Goal: Task Accomplishment & Management: Manage account settings

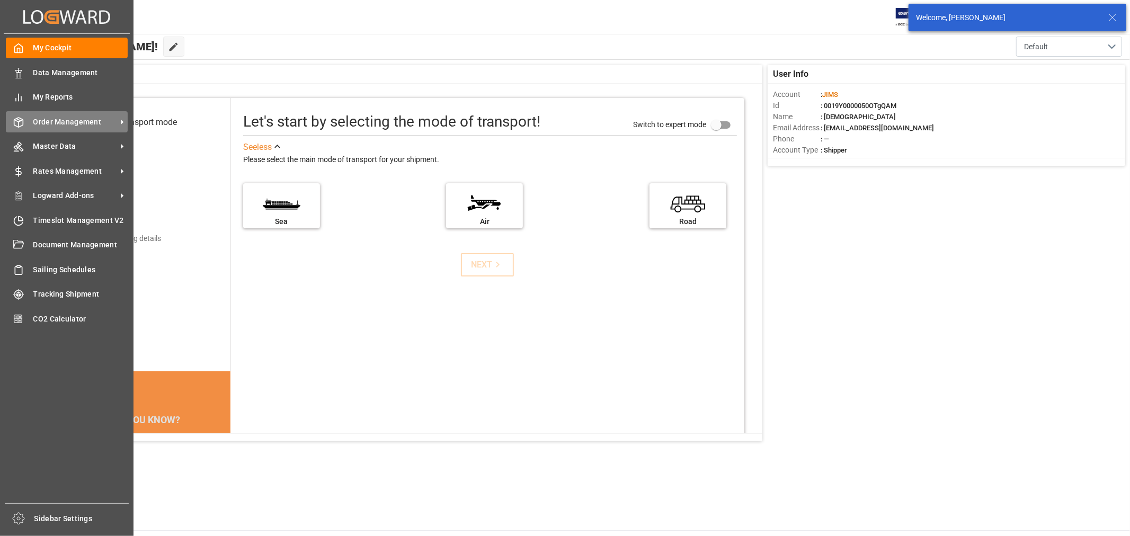
click at [73, 119] on span "Order Management" at bounding box center [75, 122] width 84 height 11
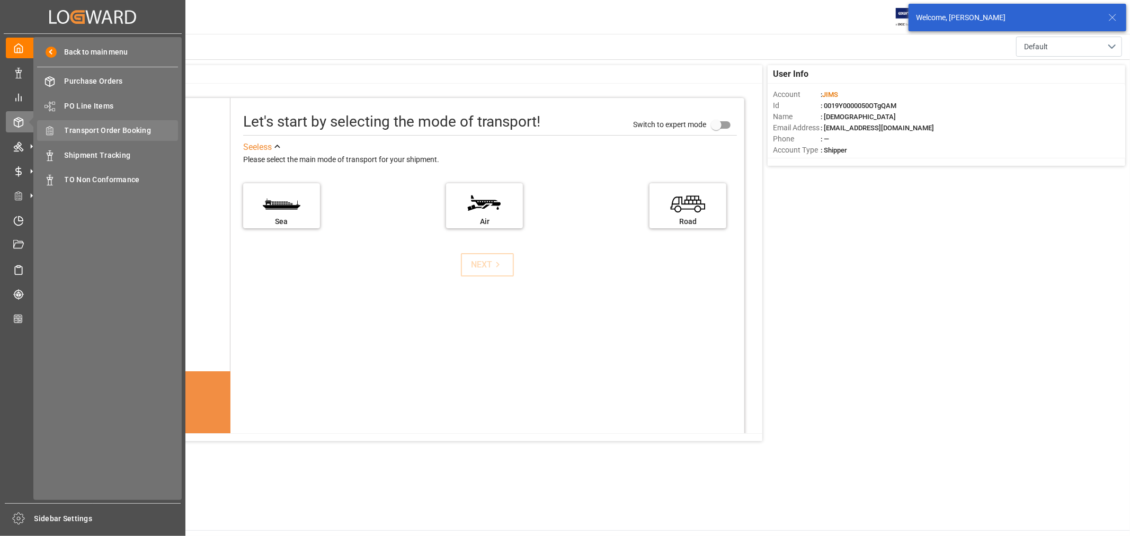
click at [112, 135] on span "Transport Order Booking" at bounding box center [122, 130] width 114 height 11
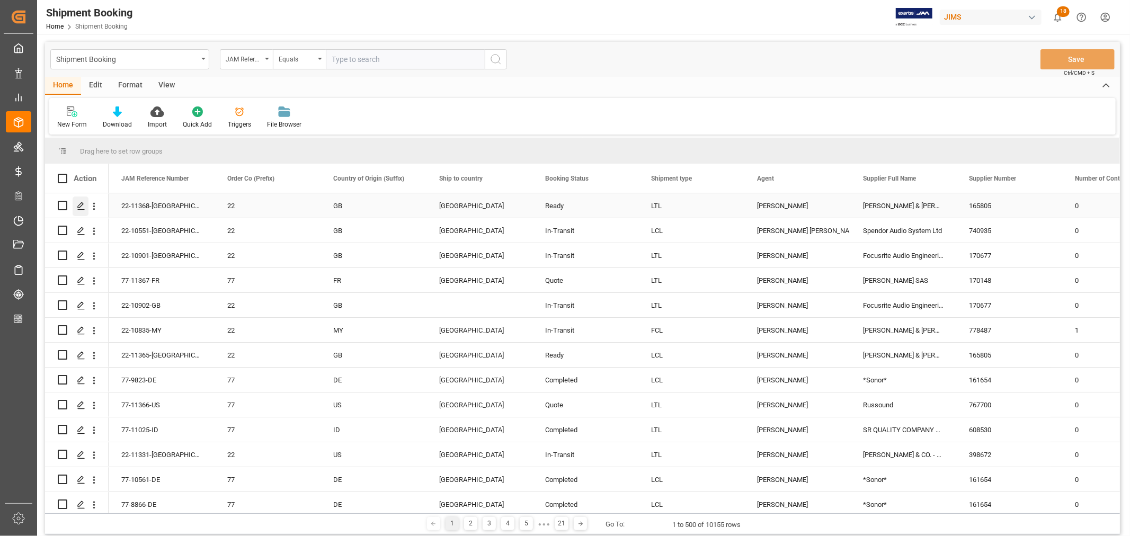
click at [80, 207] on polygon "Press SPACE to select this row." at bounding box center [80, 204] width 5 height 5
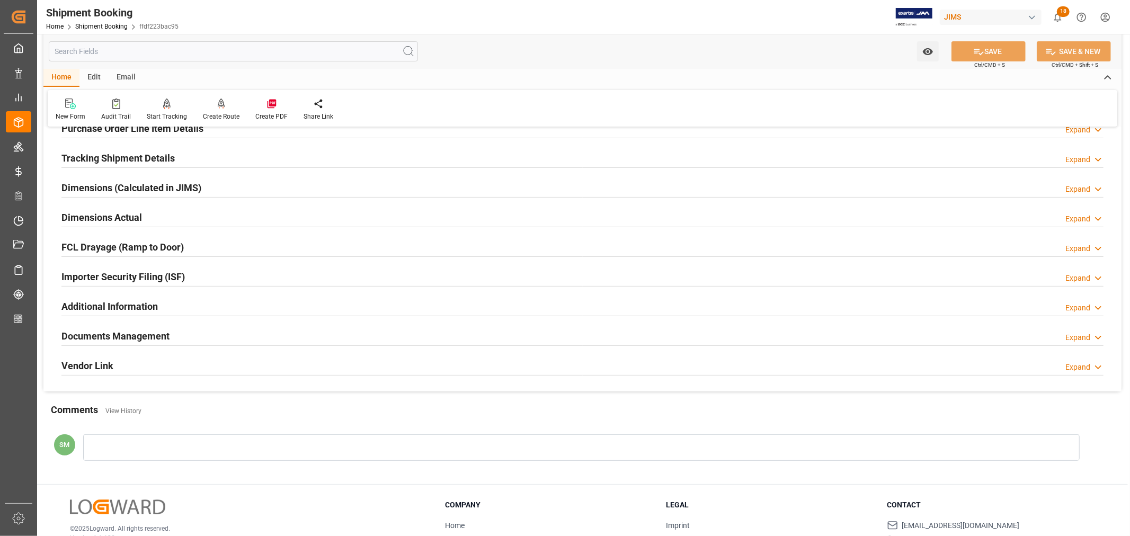
scroll to position [260, 0]
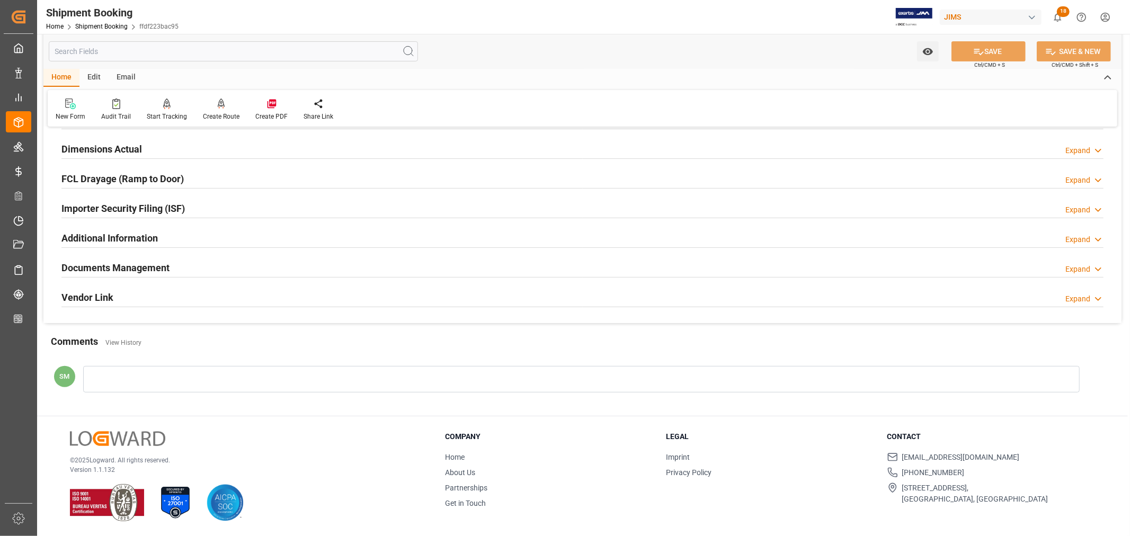
click at [150, 380] on div at bounding box center [581, 379] width 997 height 26
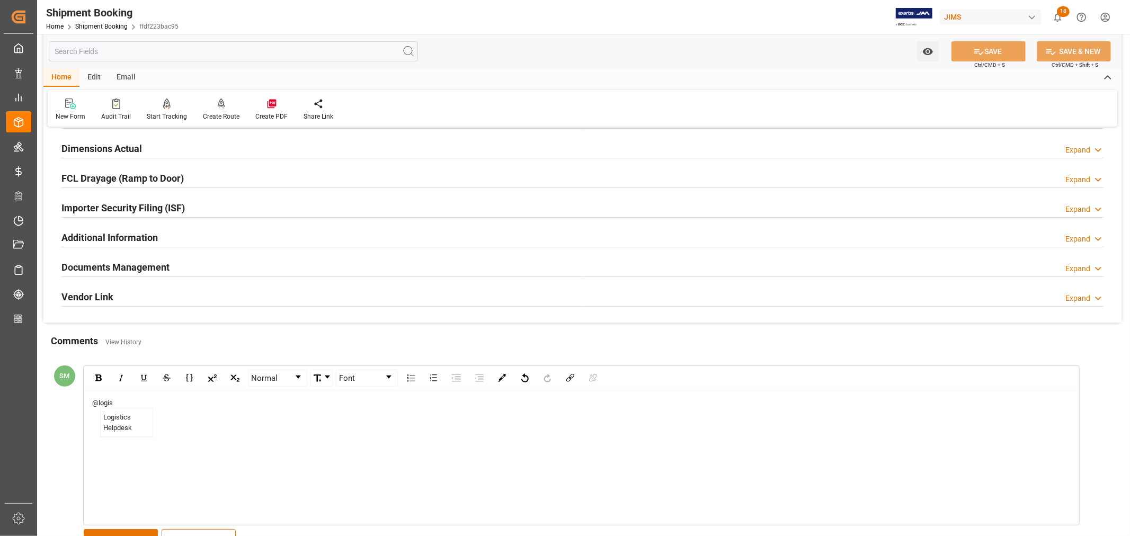
click at [124, 426] on span "Logistics Helpdesk" at bounding box center [127, 422] width 52 height 29
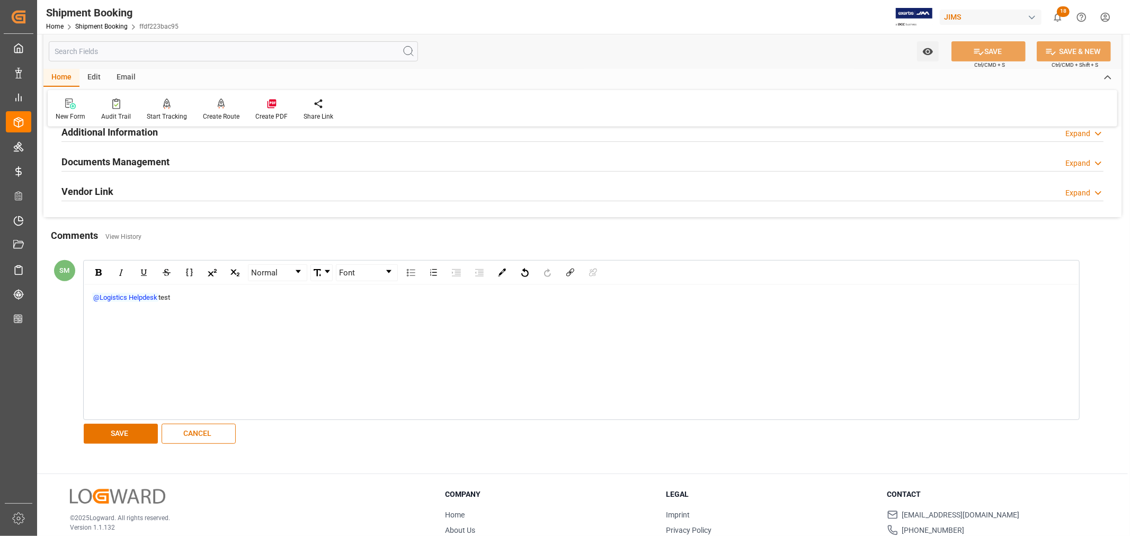
scroll to position [424, 0]
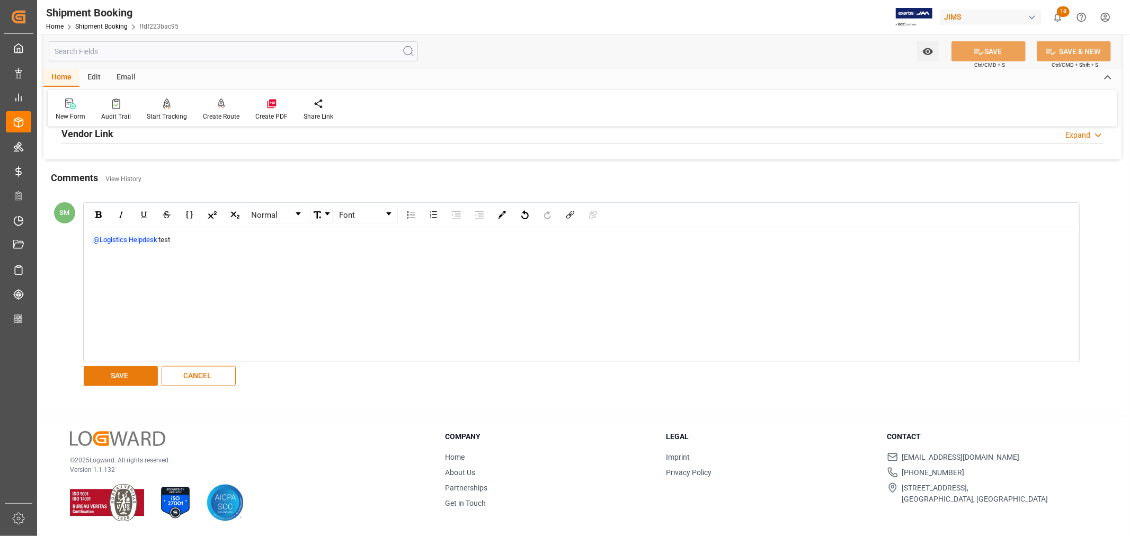
click at [119, 380] on button "SAVE" at bounding box center [121, 376] width 74 height 20
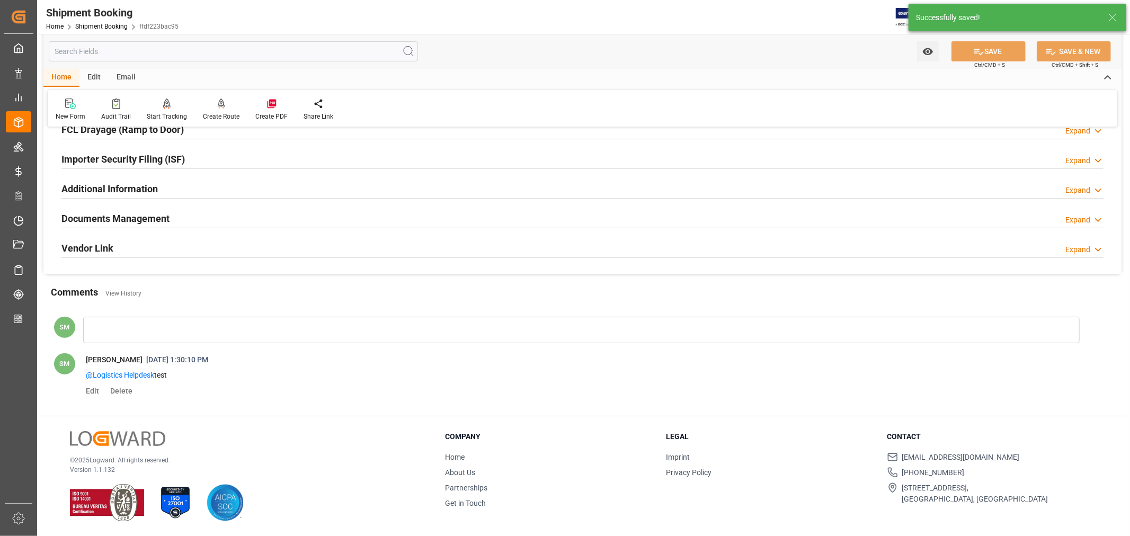
scroll to position [309, 0]
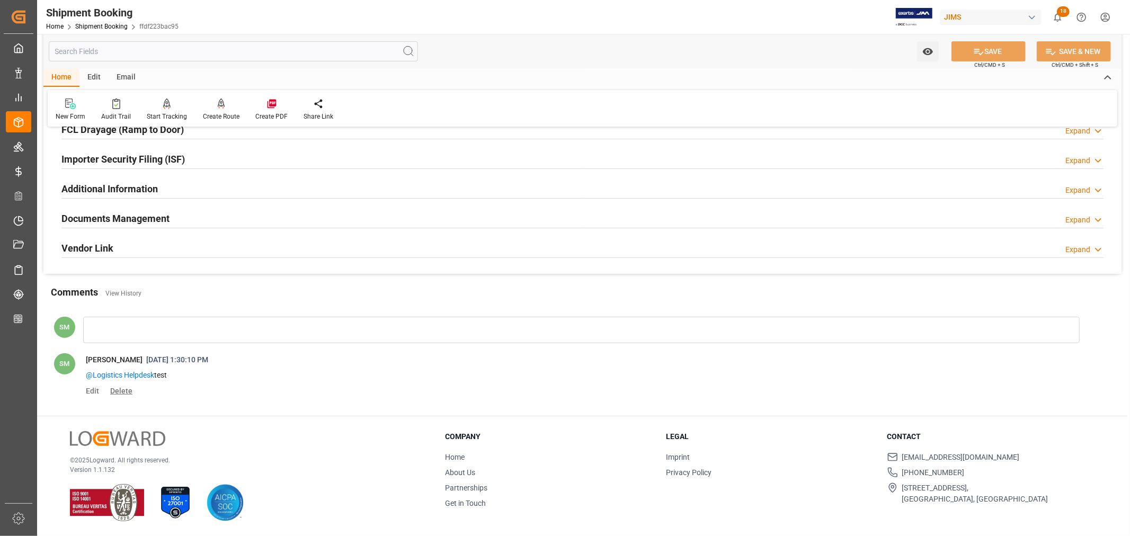
click at [115, 391] on span "Delete" at bounding box center [119, 391] width 26 height 8
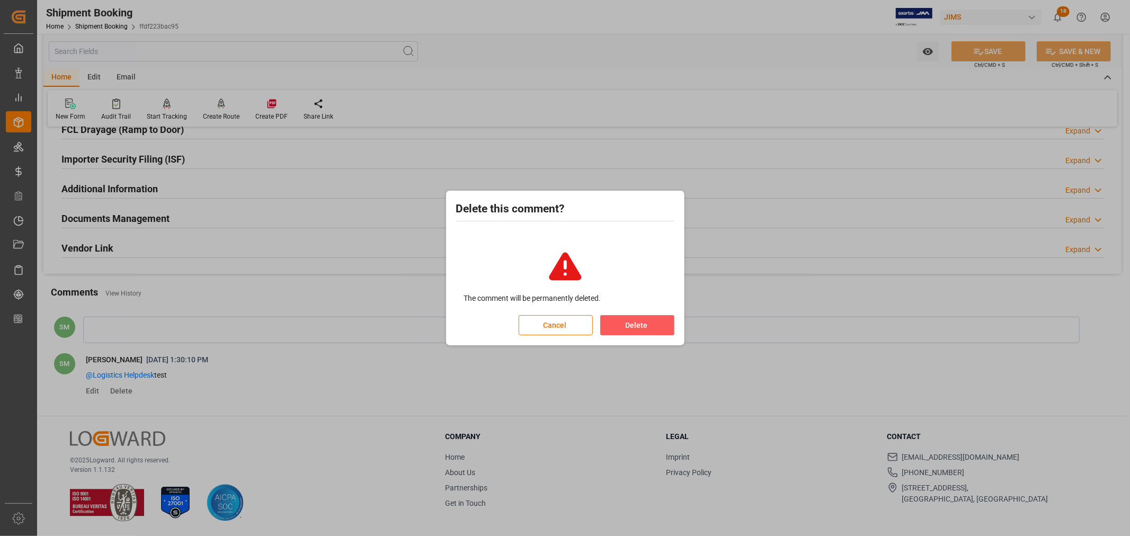
click at [649, 329] on button "Delete" at bounding box center [637, 325] width 74 height 20
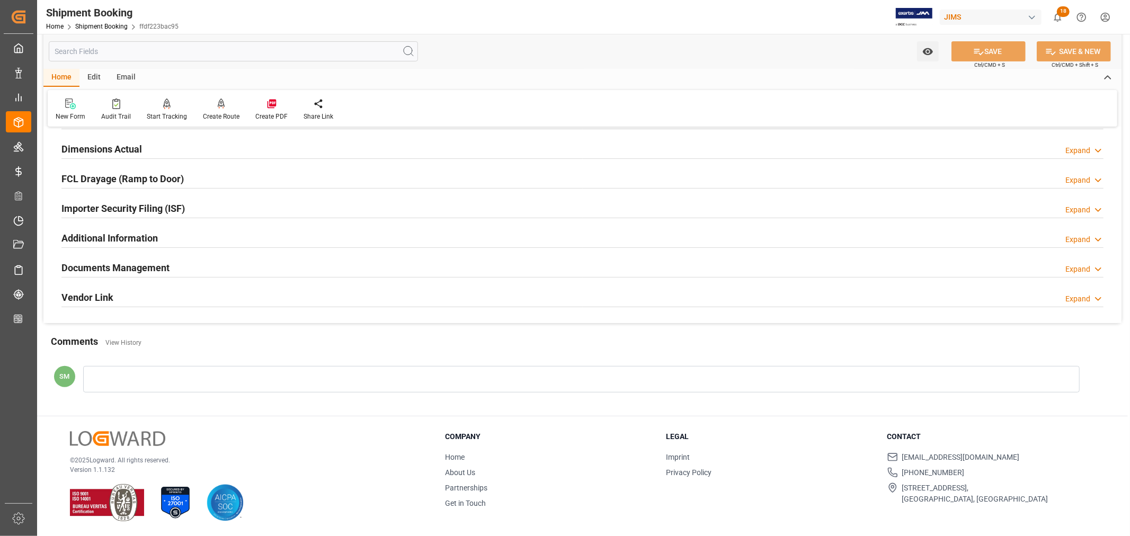
scroll to position [0, 0]
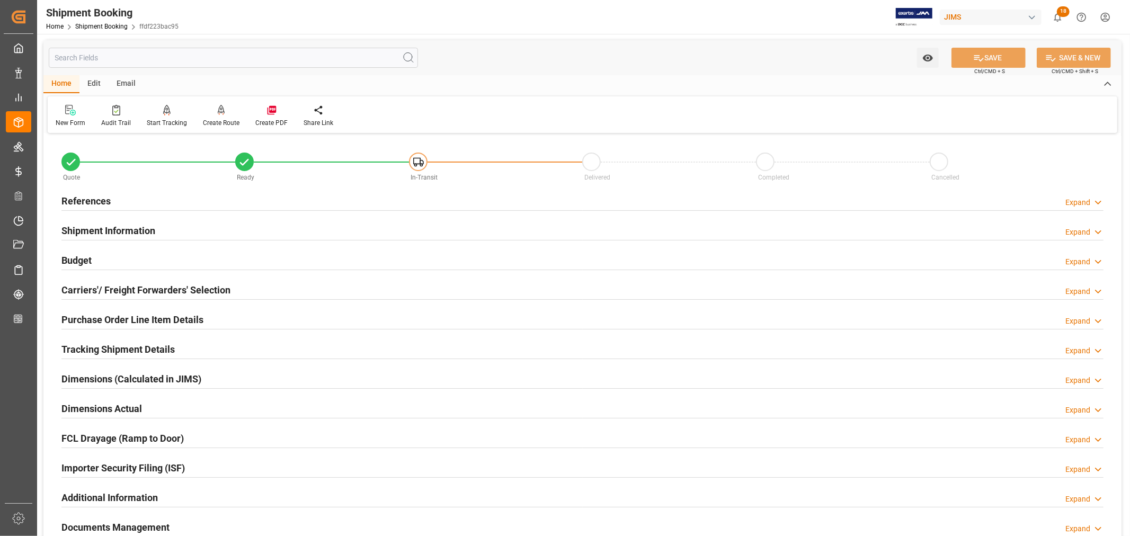
click at [1107, 15] on html "Created by potrace 1.15, written by [PERSON_NAME] [DATE]-[DATE] Created by potr…" at bounding box center [565, 268] width 1130 height 536
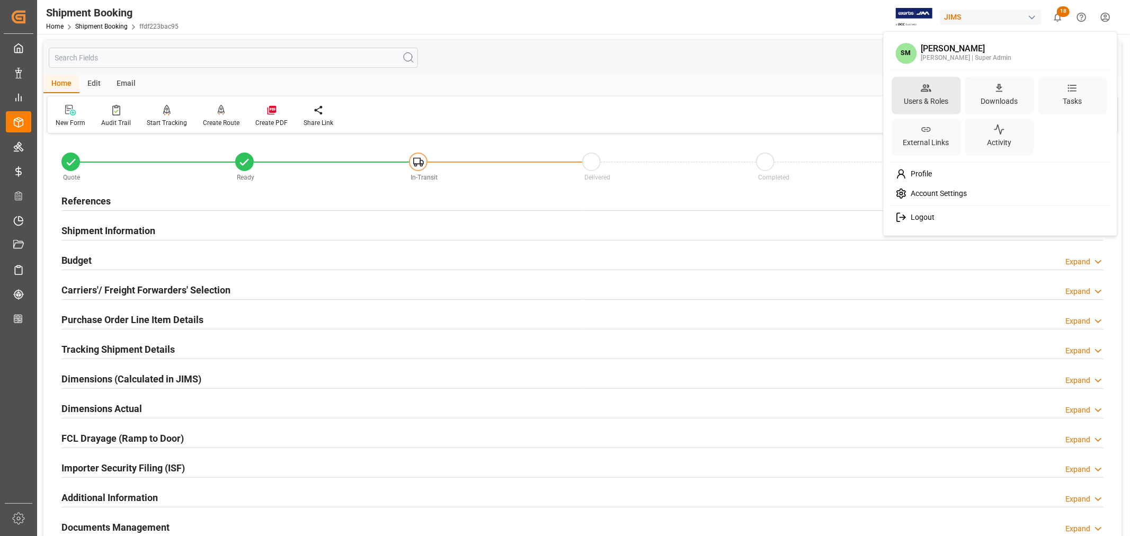
click at [922, 95] on div "Users & Roles" at bounding box center [926, 100] width 49 height 15
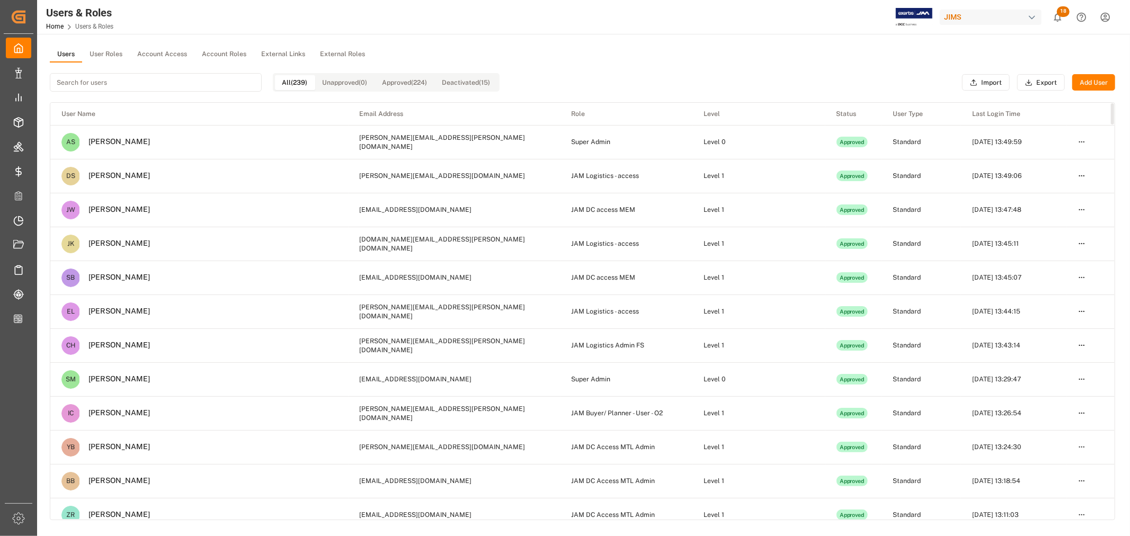
click at [120, 86] on input at bounding box center [156, 82] width 212 height 19
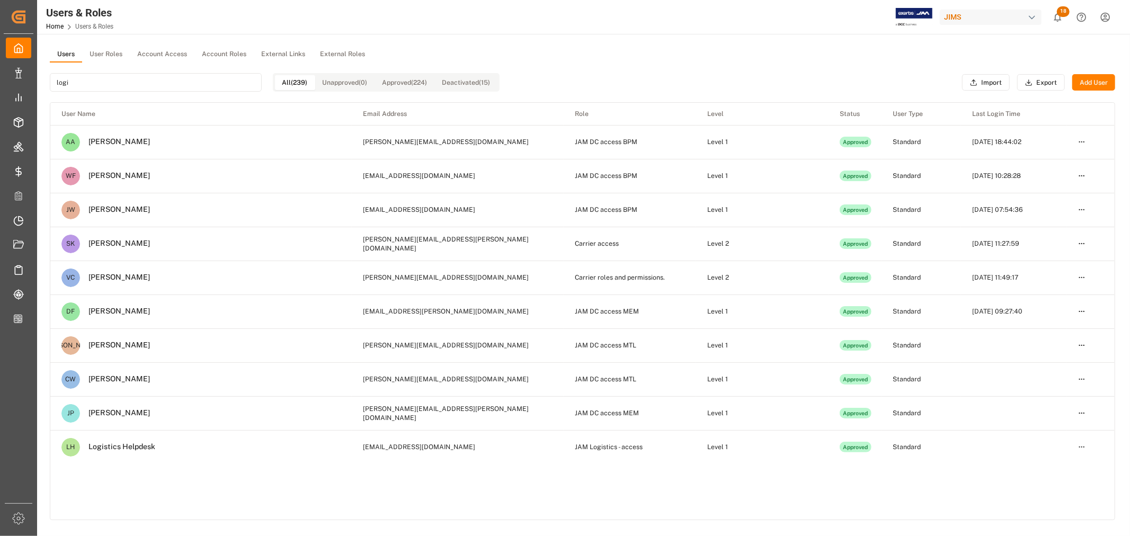
type input "logi"
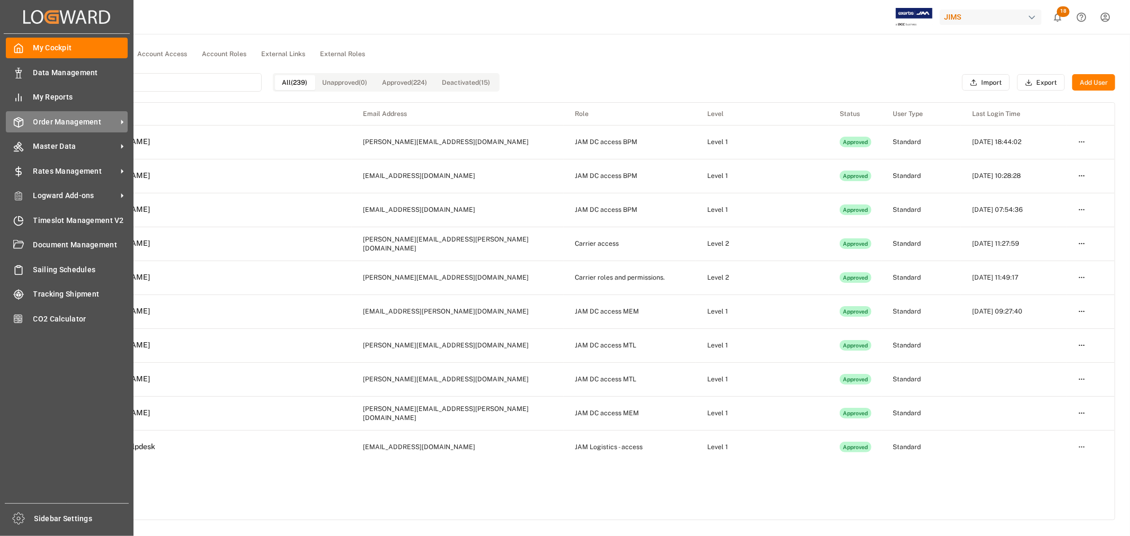
click at [81, 120] on span "Order Management" at bounding box center [75, 122] width 84 height 11
